Goal: Task Accomplishment & Management: Manage account settings

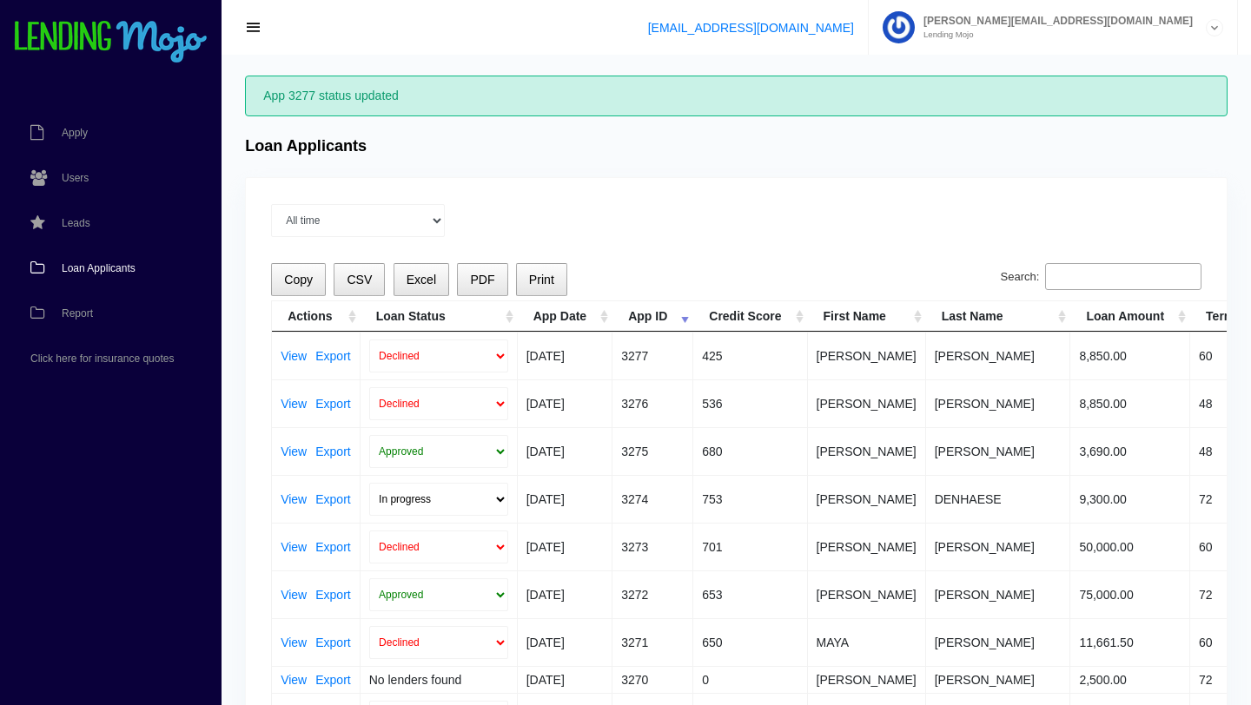
click at [96, 273] on span "Loan Applicants" at bounding box center [99, 268] width 74 height 10
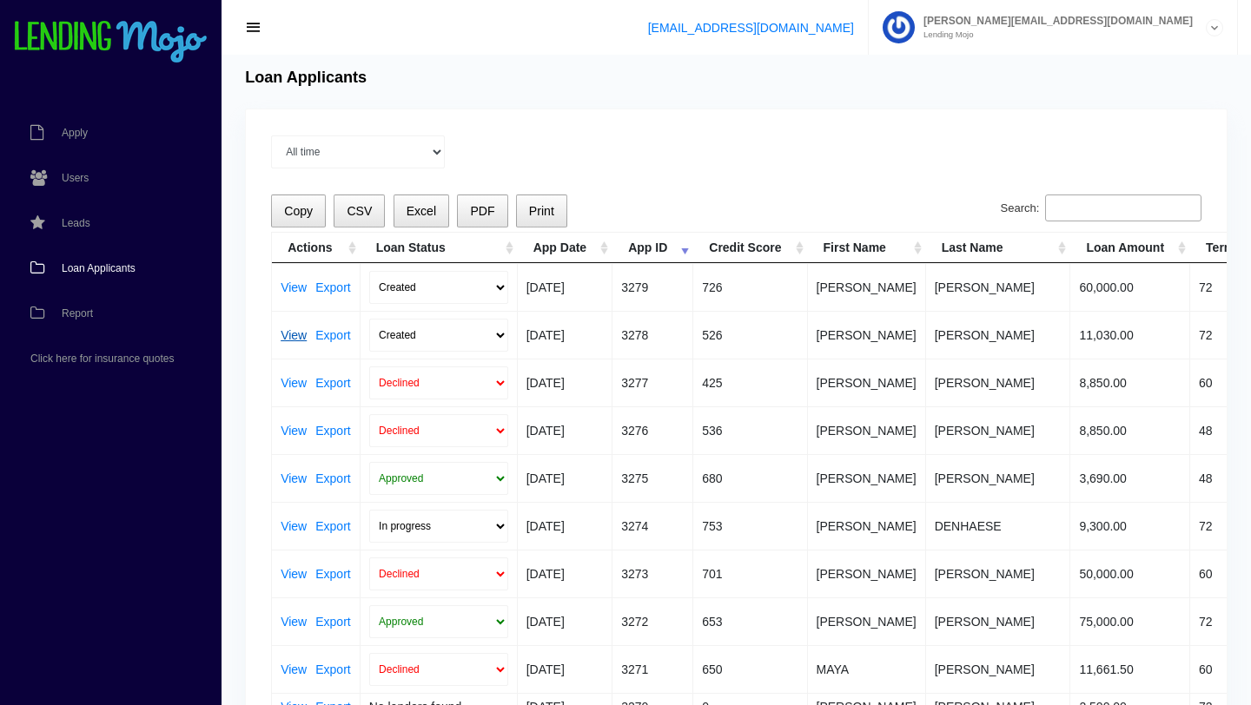
click at [292, 335] on link "View" at bounding box center [294, 335] width 26 height 12
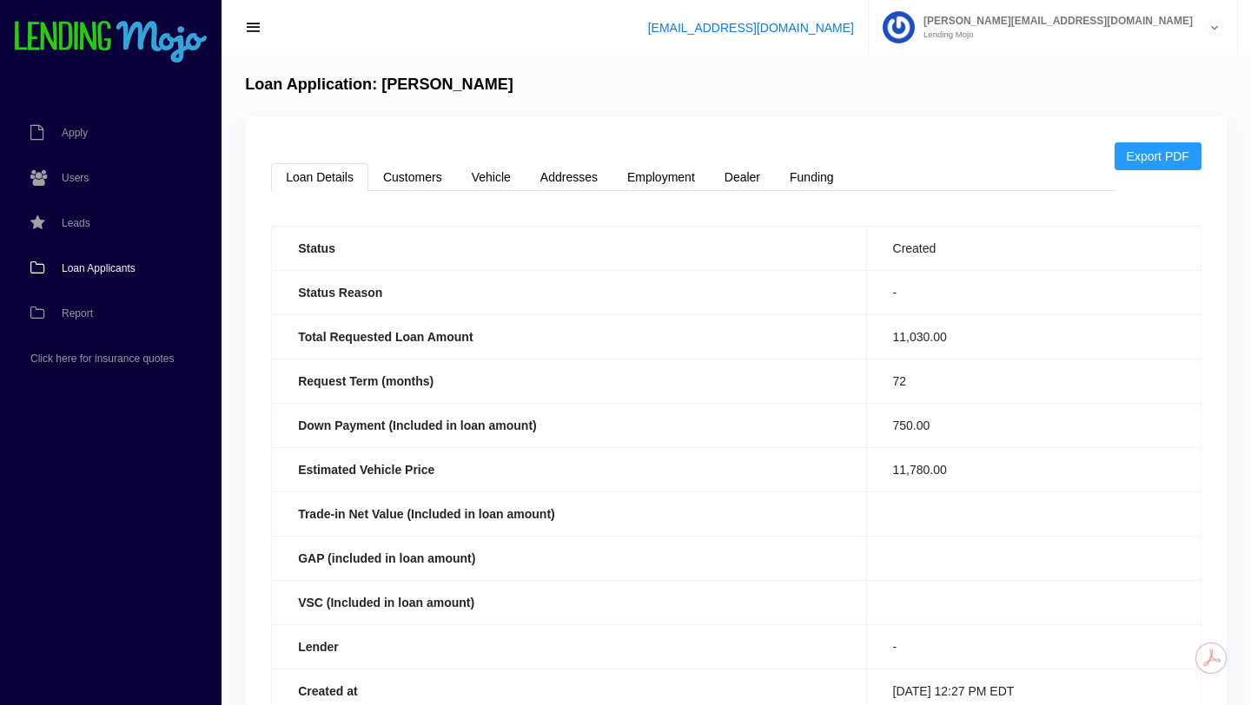
click at [103, 265] on span "Loan Applicants" at bounding box center [99, 268] width 74 height 10
click at [89, 263] on span "Loan Applicants" at bounding box center [99, 268] width 74 height 10
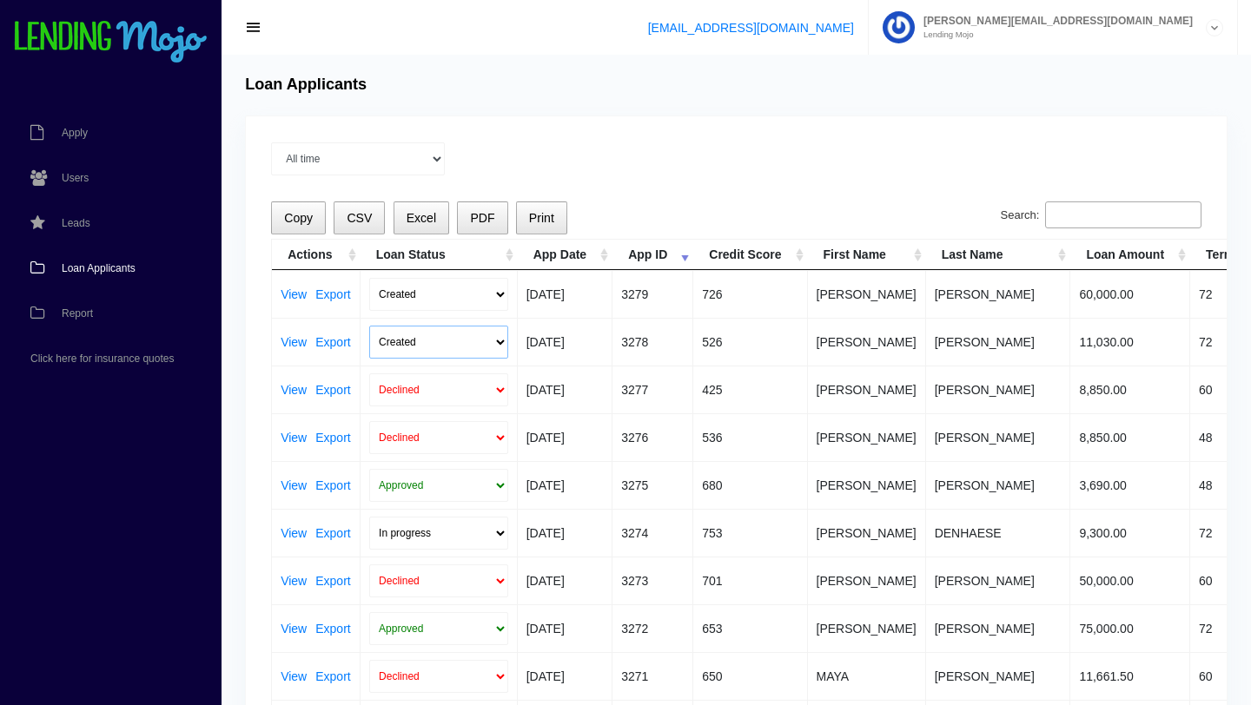
click at [493, 346] on select "Created Submitted" at bounding box center [438, 342] width 139 height 33
select select "submitted"
click at [369, 326] on select "Created Submitted" at bounding box center [438, 342] width 139 height 33
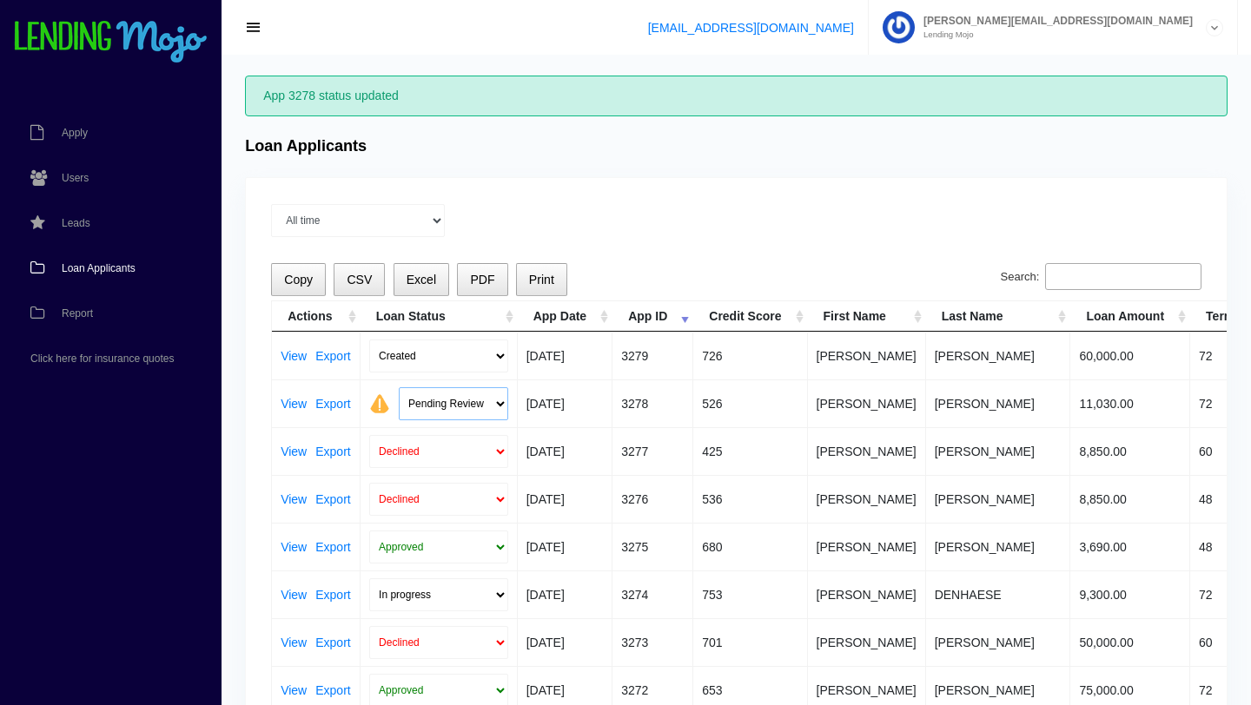
click at [499, 406] on select "Pending Review Approve Decline Unqualified" at bounding box center [453, 403] width 109 height 33
select select "declined"
click at [399, 387] on select "Pending Review Approve Decline Unqualified" at bounding box center [453, 403] width 109 height 33
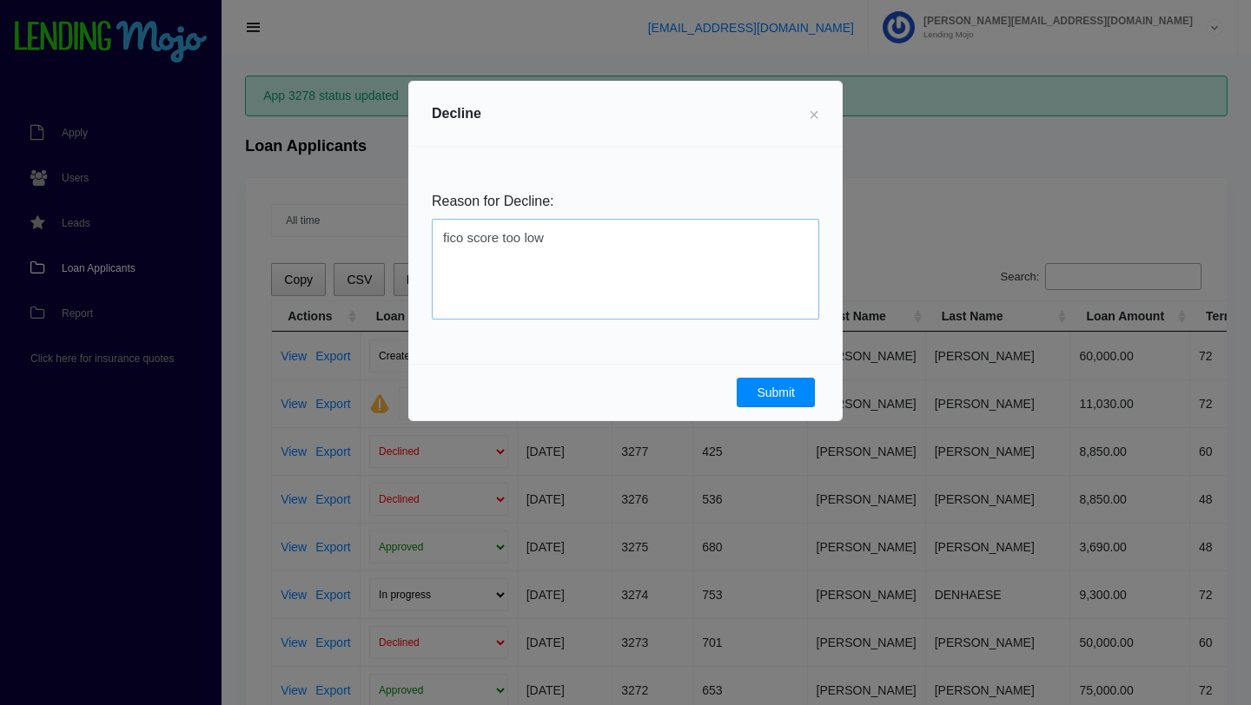
type textarea "fico score too low"
click at [783, 393] on button "Submit" at bounding box center [776, 393] width 78 height 30
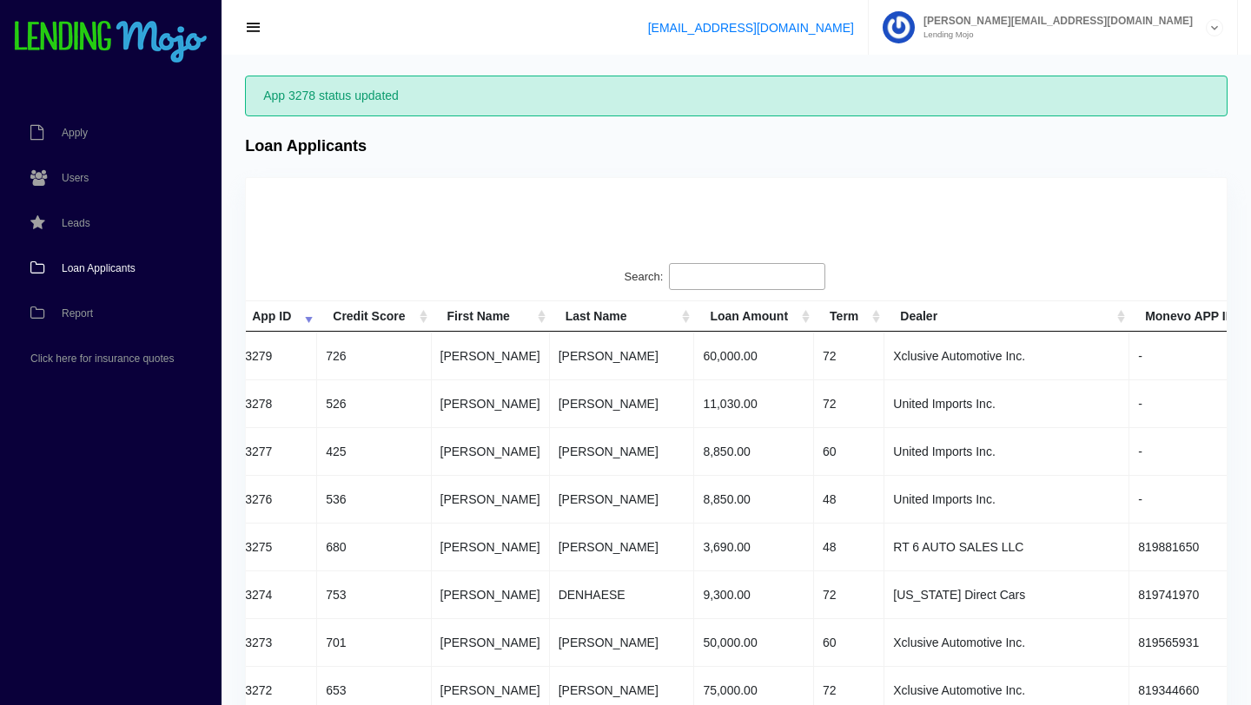
scroll to position [0, 425]
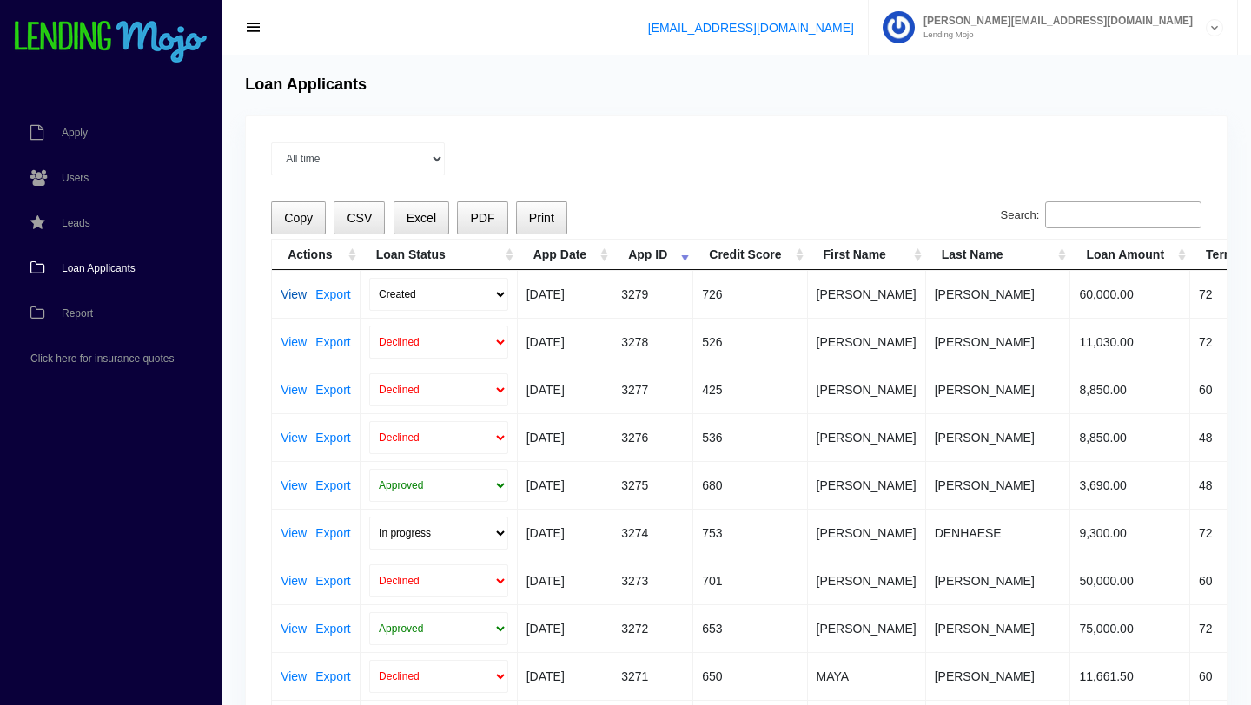
click at [294, 294] on link "View" at bounding box center [294, 294] width 26 height 12
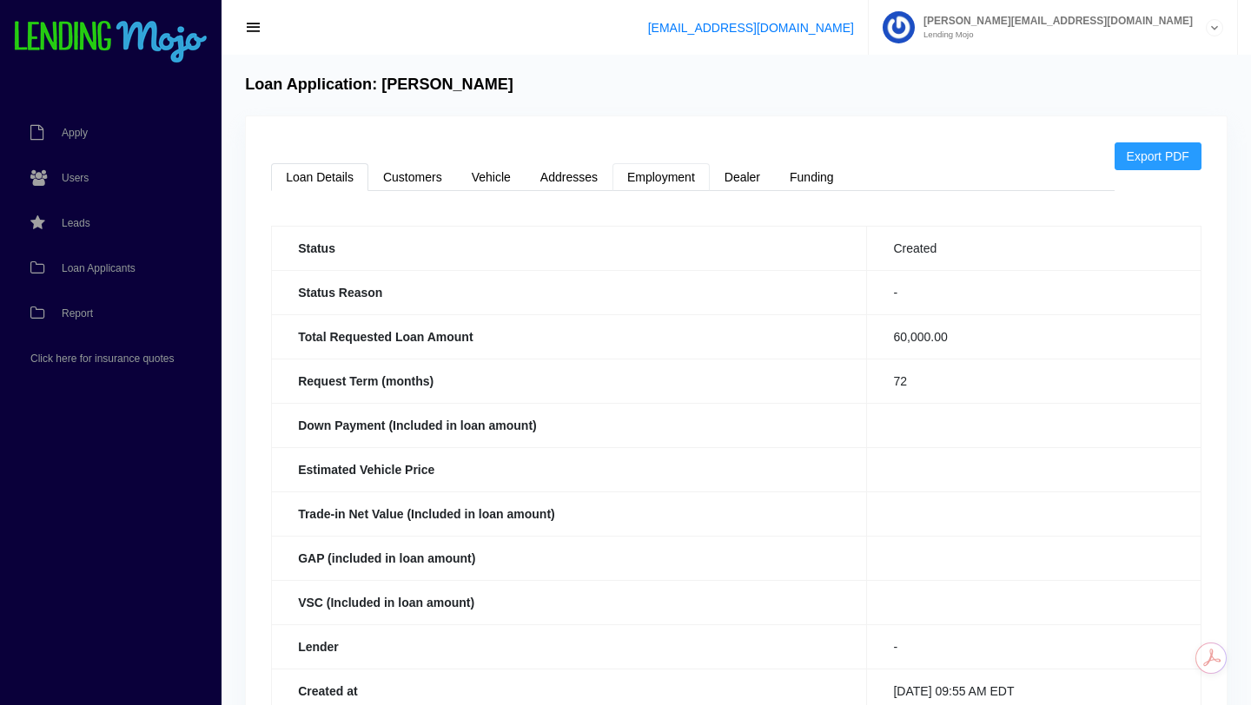
click at [651, 179] on link "Employment" at bounding box center [660, 177] width 97 height 28
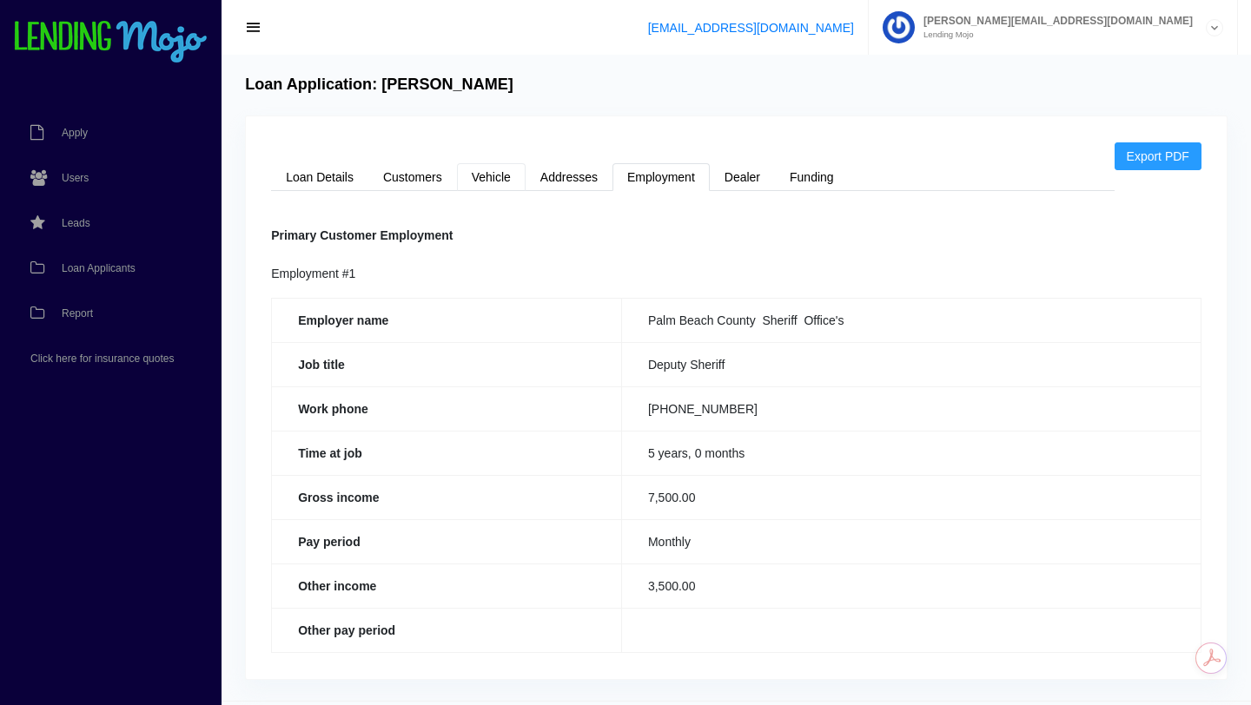
click at [492, 180] on link "Vehicle" at bounding box center [491, 177] width 69 height 28
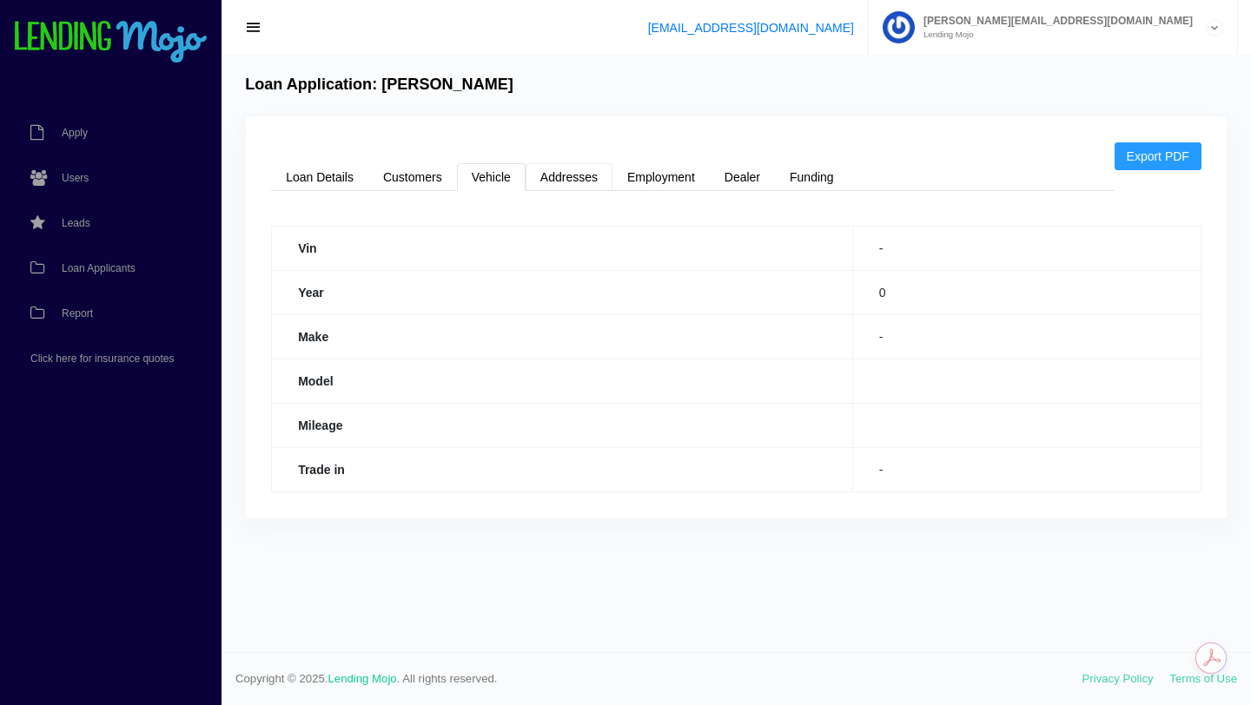
click at [580, 188] on link "Addresses" at bounding box center [569, 177] width 87 height 28
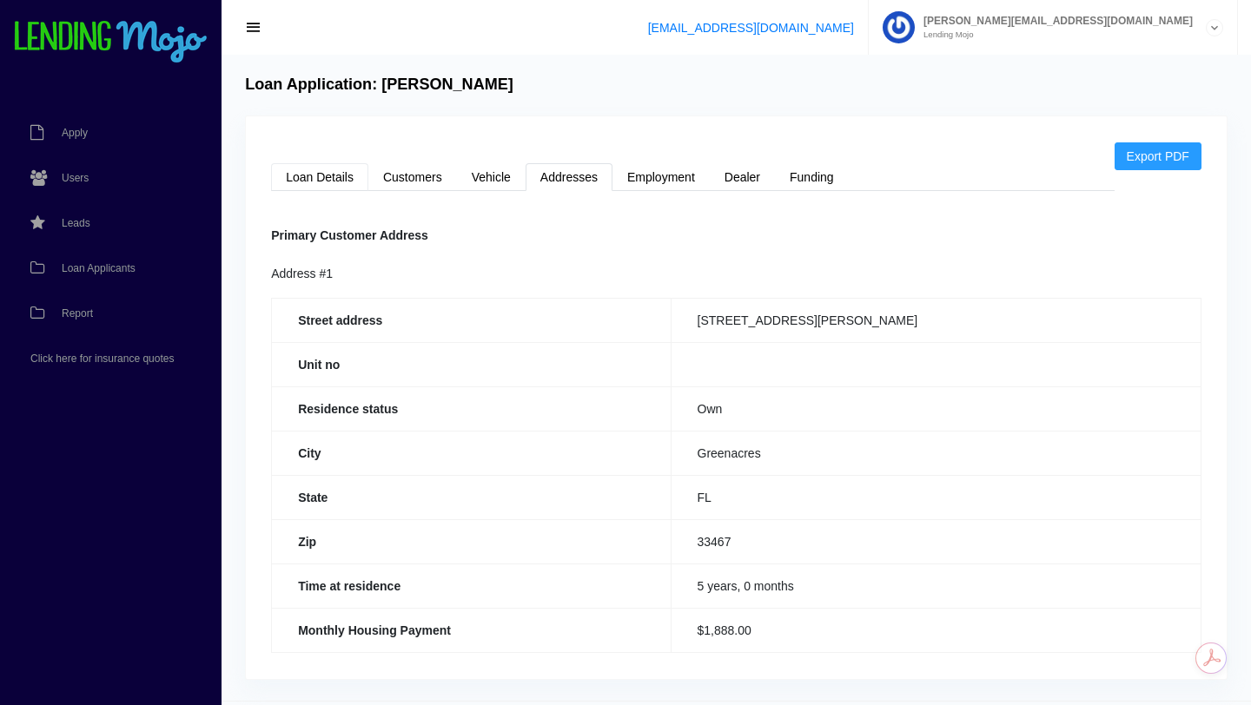
click at [325, 179] on link "Loan Details" at bounding box center [319, 177] width 97 height 28
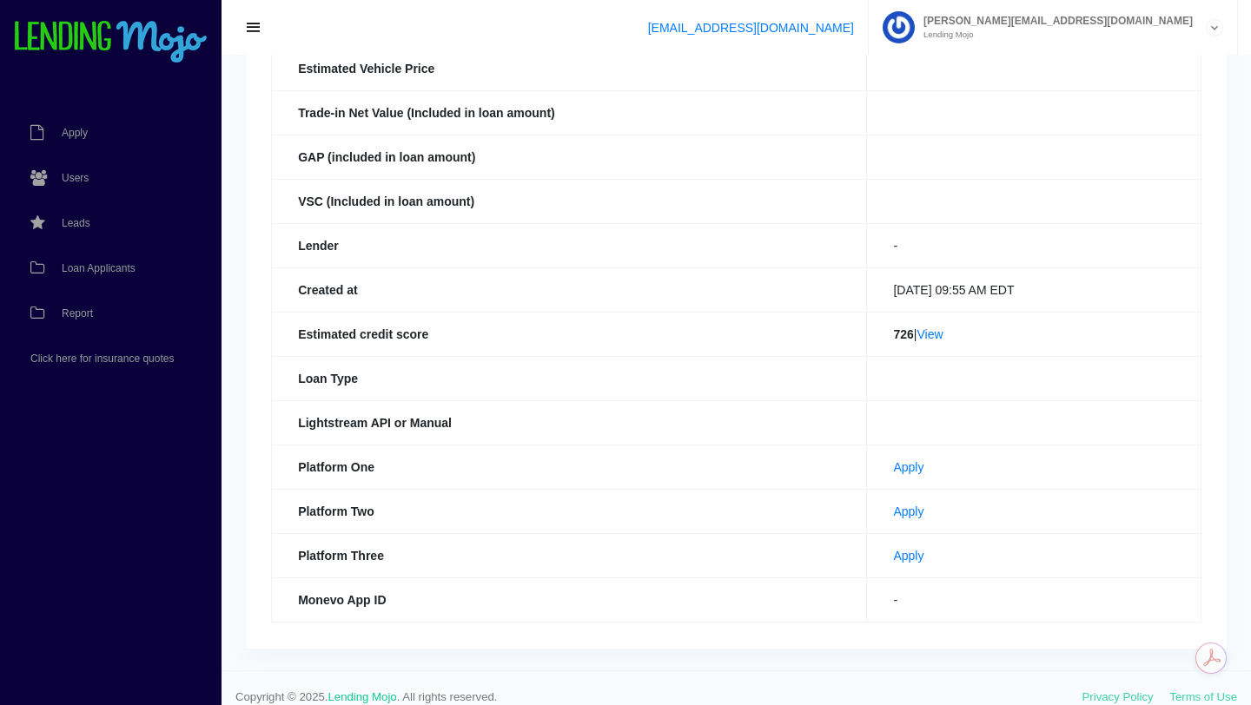
scroll to position [419, 0]
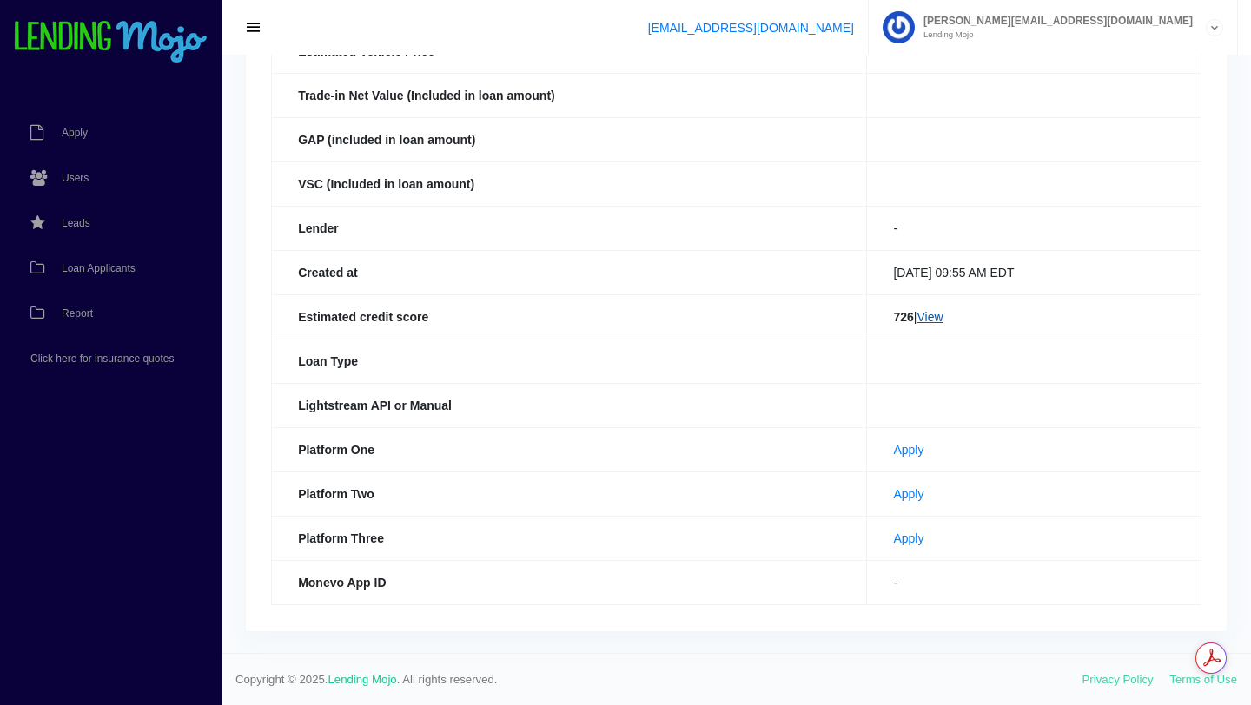
click at [920, 316] on link "View" at bounding box center [929, 317] width 26 height 14
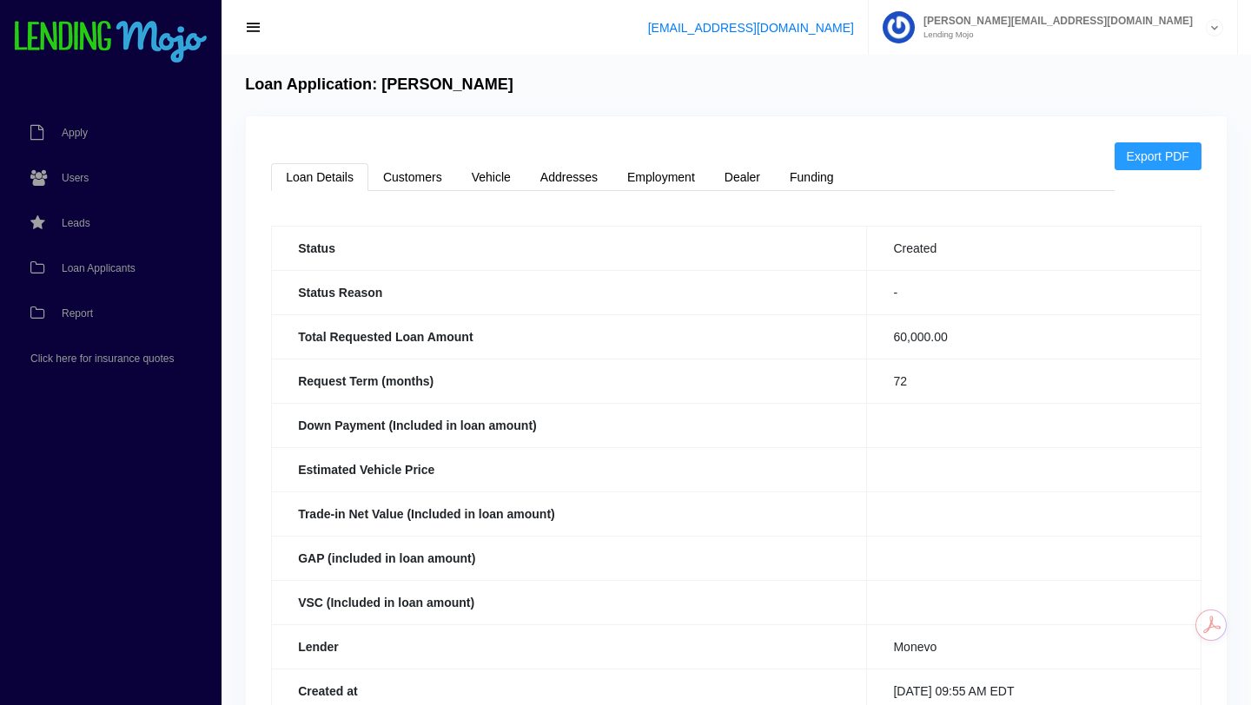
scroll to position [419, 0]
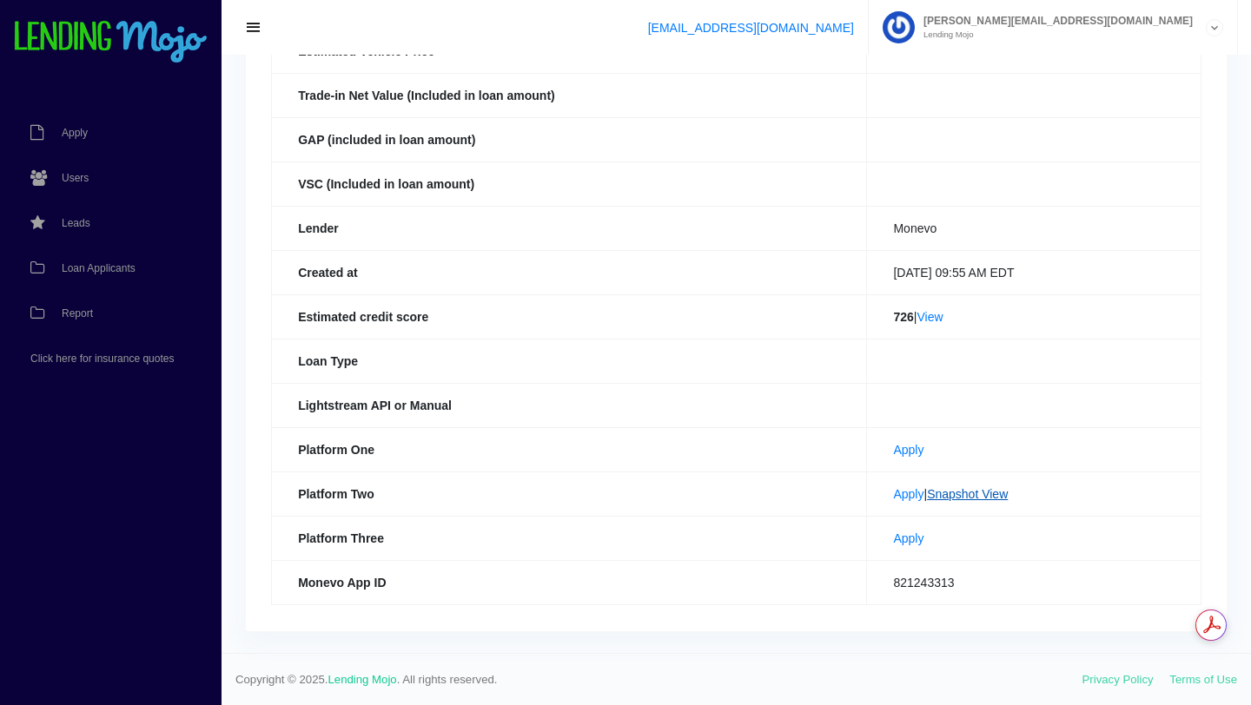
click at [957, 497] on link "Snapshot View" at bounding box center [967, 494] width 81 height 14
click at [923, 316] on link "View" at bounding box center [929, 317] width 26 height 14
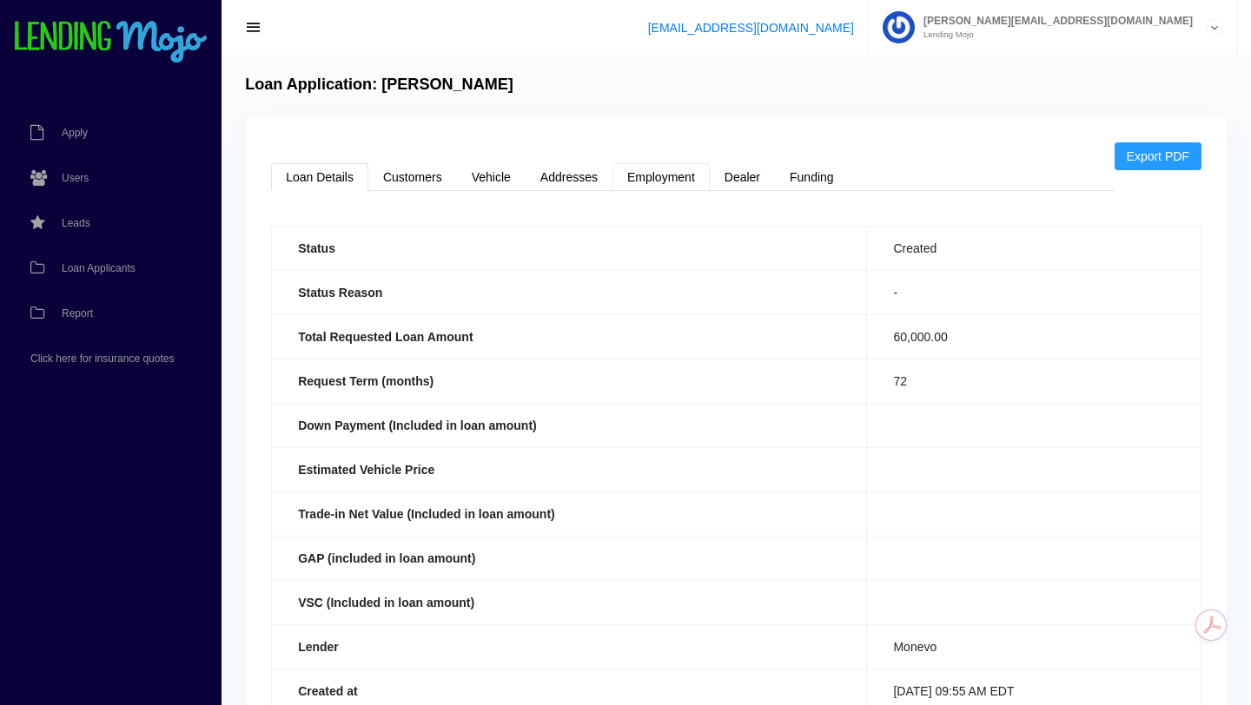
click at [649, 177] on link "Employment" at bounding box center [660, 177] width 97 height 28
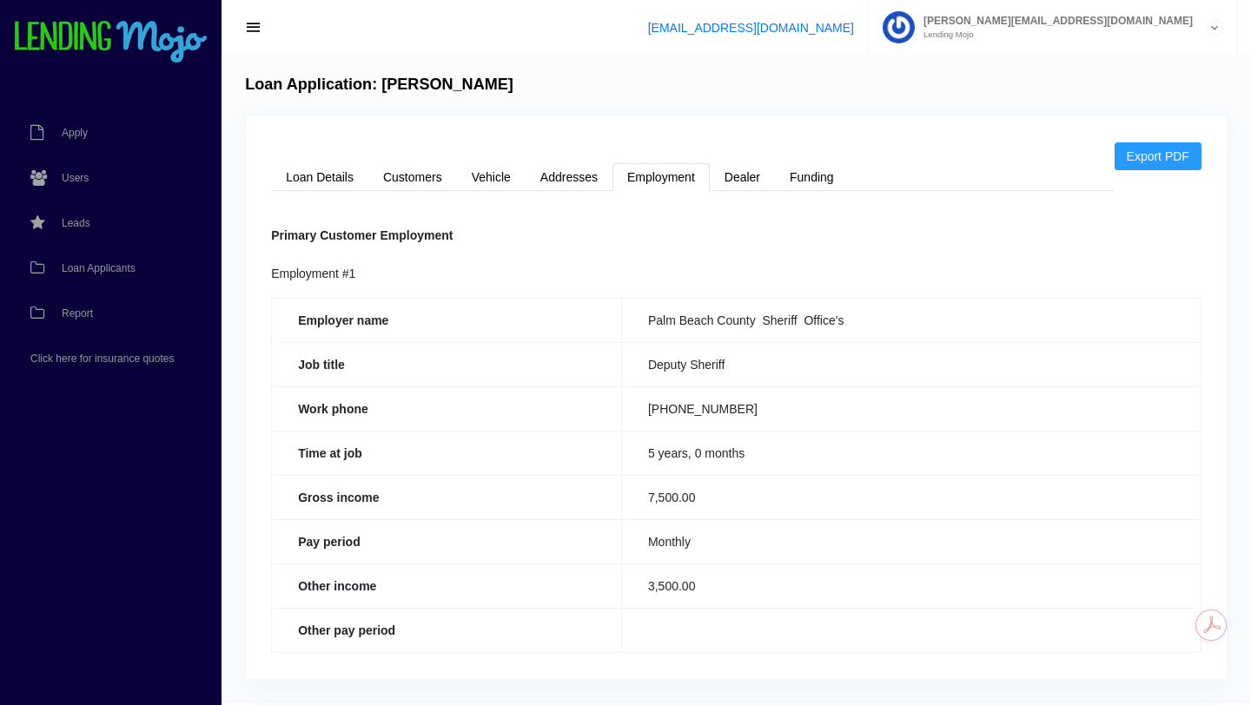
scroll to position [48, 0]
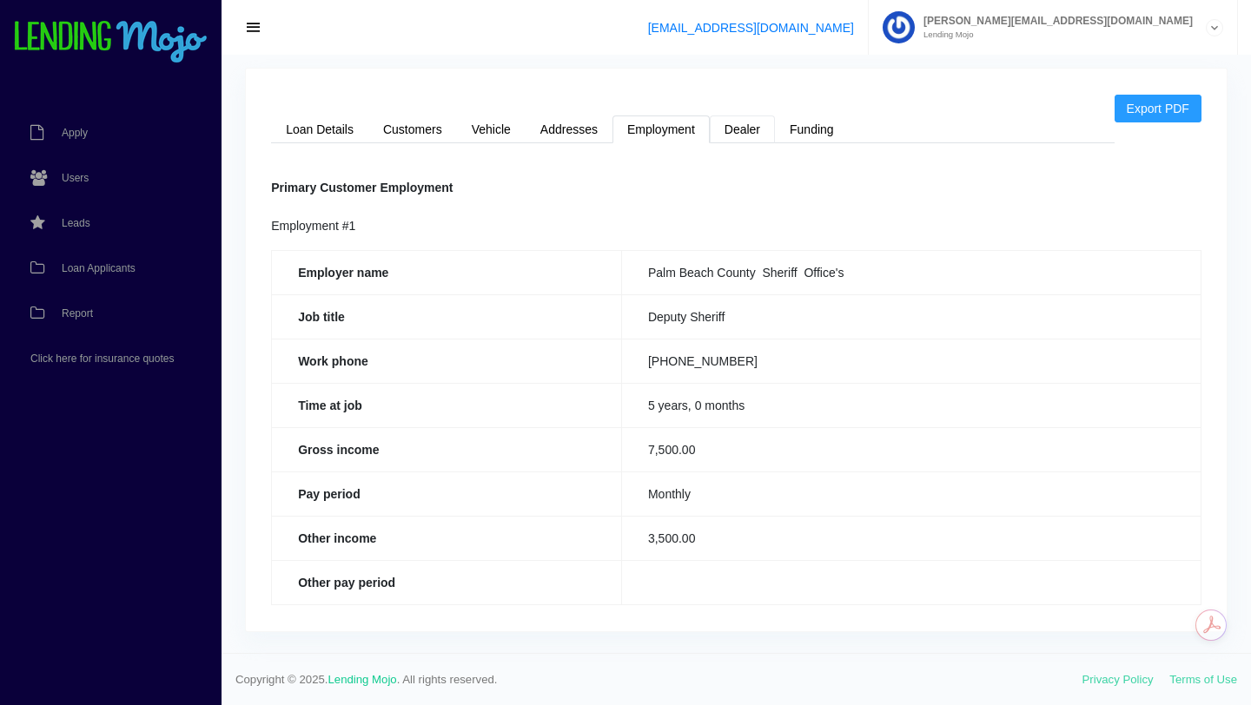
click at [737, 135] on link "Dealer" at bounding box center [742, 130] width 65 height 28
